Goal: Find contact information: Find contact information

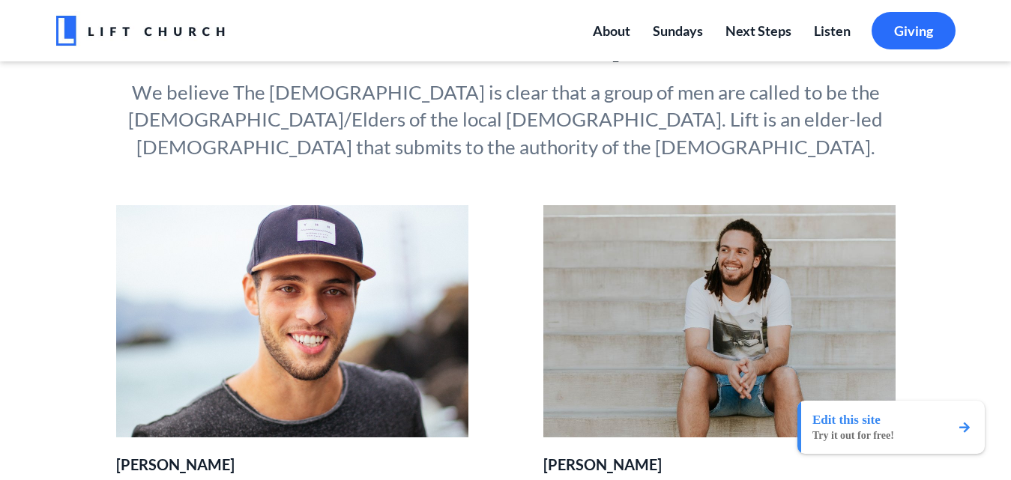
scroll to position [209, 0]
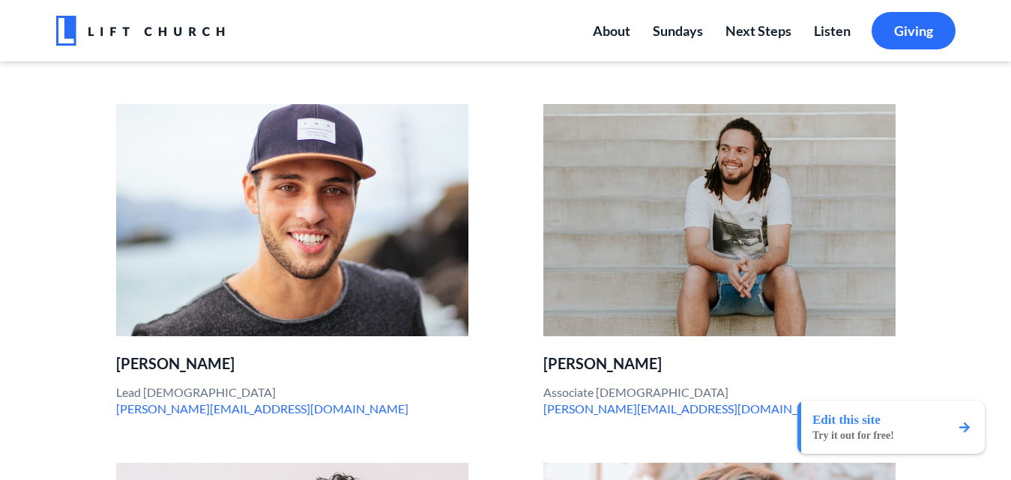
click at [132, 355] on p "[PERSON_NAME]" at bounding box center [292, 364] width 352 height 18
copy div "[PERSON_NAME]"
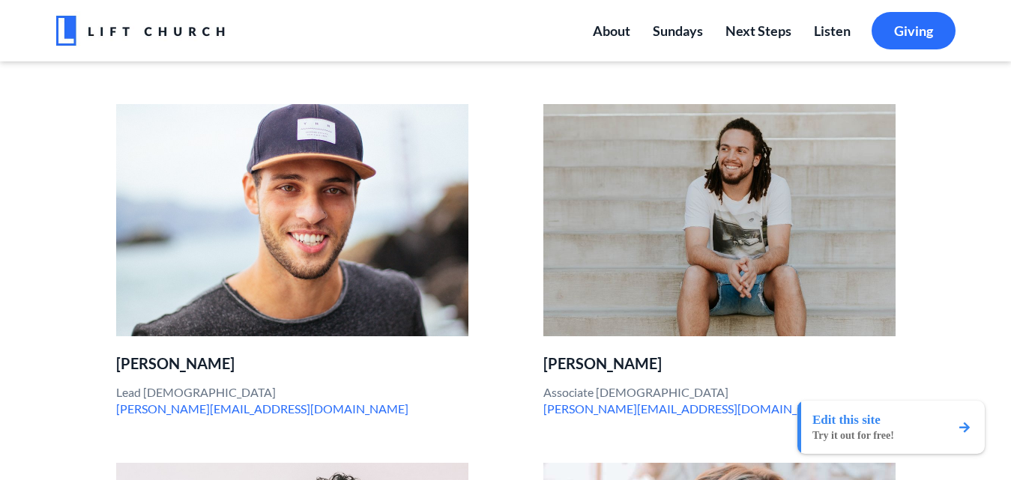
click at [133, 384] on p "Lead Pastor [EMAIL_ADDRESS][DOMAIN_NAME]" at bounding box center [292, 401] width 352 height 34
copy p "Lead [DEMOGRAPHIC_DATA]"
click at [555, 355] on p "[PERSON_NAME]" at bounding box center [719, 364] width 352 height 18
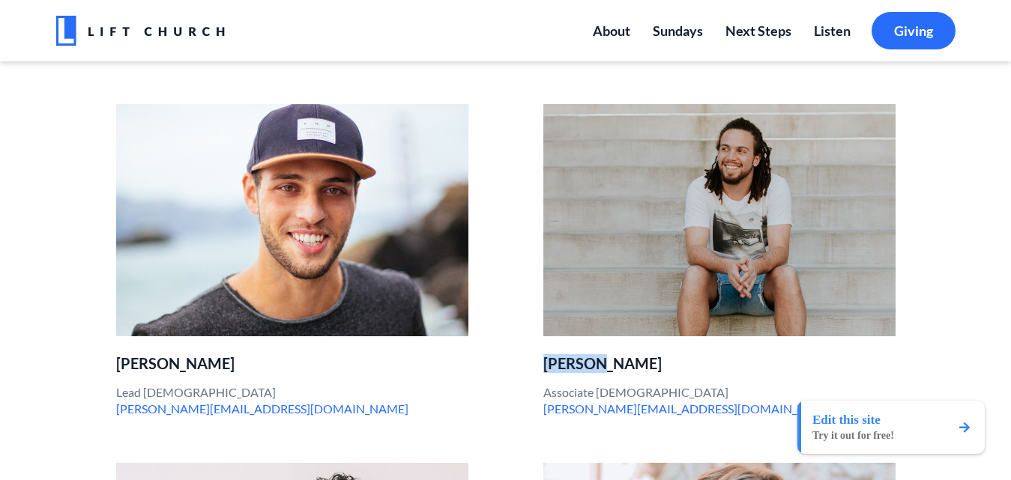
click at [555, 355] on p "[PERSON_NAME]" at bounding box center [719, 364] width 352 height 18
copy div "[PERSON_NAME]"
click at [546, 384] on p "Associate [DEMOGRAPHIC_DATA] [PERSON_NAME][EMAIL_ADDRESS][DOMAIN_NAME]" at bounding box center [719, 401] width 352 height 34
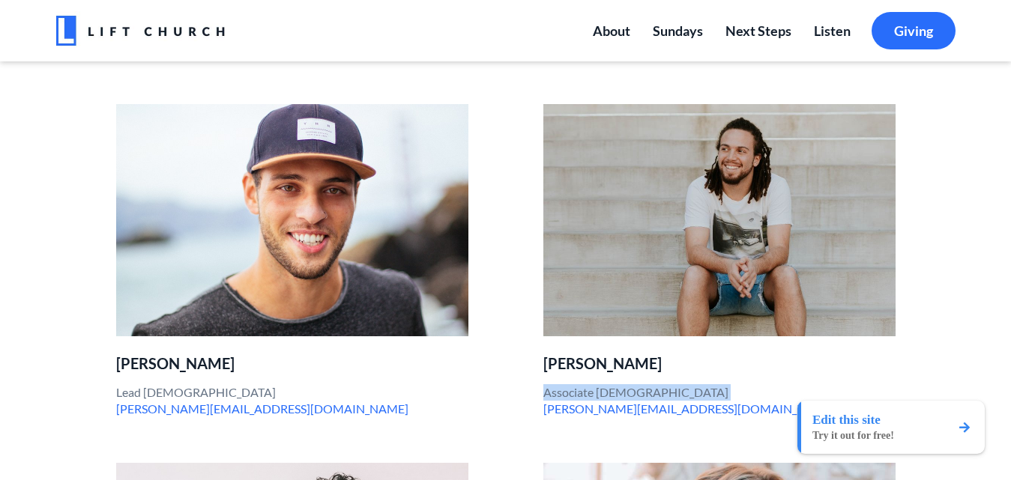
click at [546, 384] on p "Associate [DEMOGRAPHIC_DATA] [PERSON_NAME][EMAIL_ADDRESS][DOMAIN_NAME]" at bounding box center [719, 401] width 352 height 34
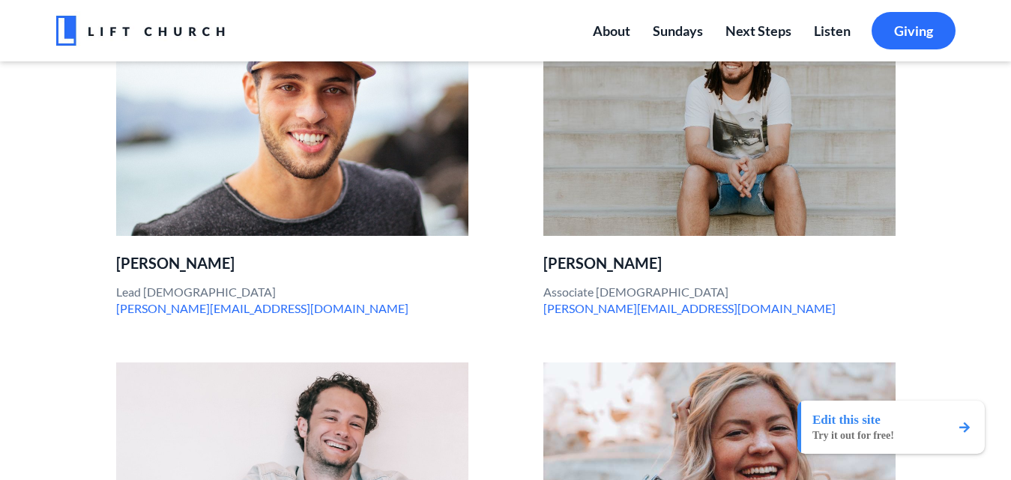
click at [274, 284] on p "Lead Pastor [EMAIL_ADDRESS][DOMAIN_NAME]" at bounding box center [292, 301] width 352 height 34
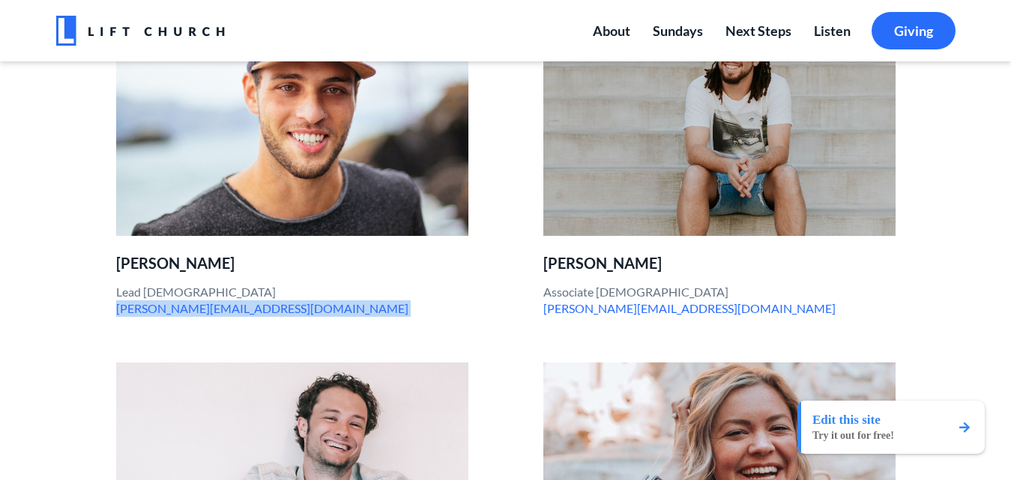
drag, startPoint x: 256, startPoint y: 282, endPoint x: 111, endPoint y: 288, distance: 145.5
click at [111, 288] on li "[PERSON_NAME] Lead Pastor [EMAIL_ADDRESS][DOMAIN_NAME]" at bounding box center [292, 161] width 427 height 314
copy p "[PERSON_NAME][EMAIL_ADDRESS][DOMAIN_NAME]"
click at [666, 301] on link "[PERSON_NAME][EMAIL_ADDRESS][DOMAIN_NAME]" at bounding box center [689, 308] width 292 height 14
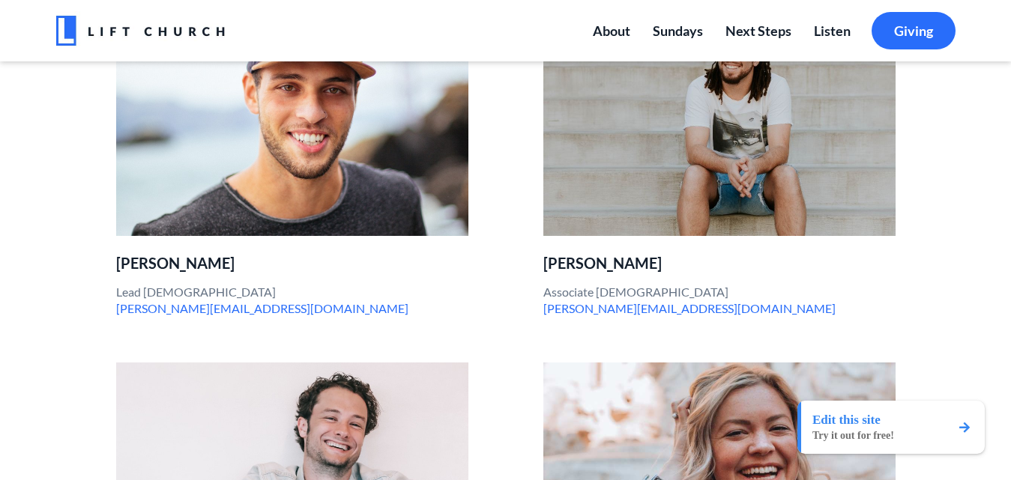
click at [674, 290] on p "Associate [DEMOGRAPHIC_DATA] [PERSON_NAME][EMAIL_ADDRESS][DOMAIN_NAME]" at bounding box center [719, 301] width 352 height 34
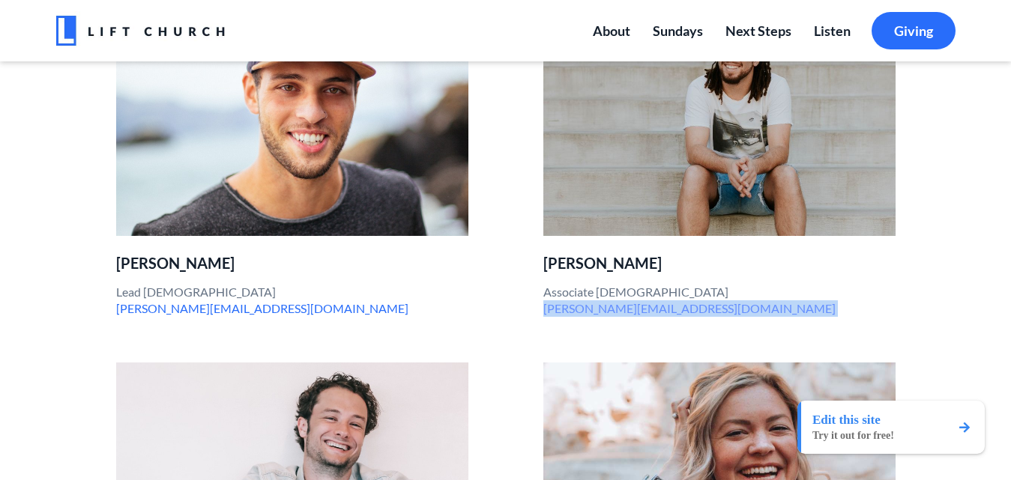
drag, startPoint x: 674, startPoint y: 290, endPoint x: 555, endPoint y: 291, distance: 118.4
click at [555, 291] on p "Associate [DEMOGRAPHIC_DATA] [PERSON_NAME][EMAIL_ADDRESS][DOMAIN_NAME]" at bounding box center [719, 301] width 352 height 34
copy ul "[PERSON_NAME][EMAIL_ADDRESS][DOMAIN_NAME]"
